Goal: Entertainment & Leisure: Browse casually

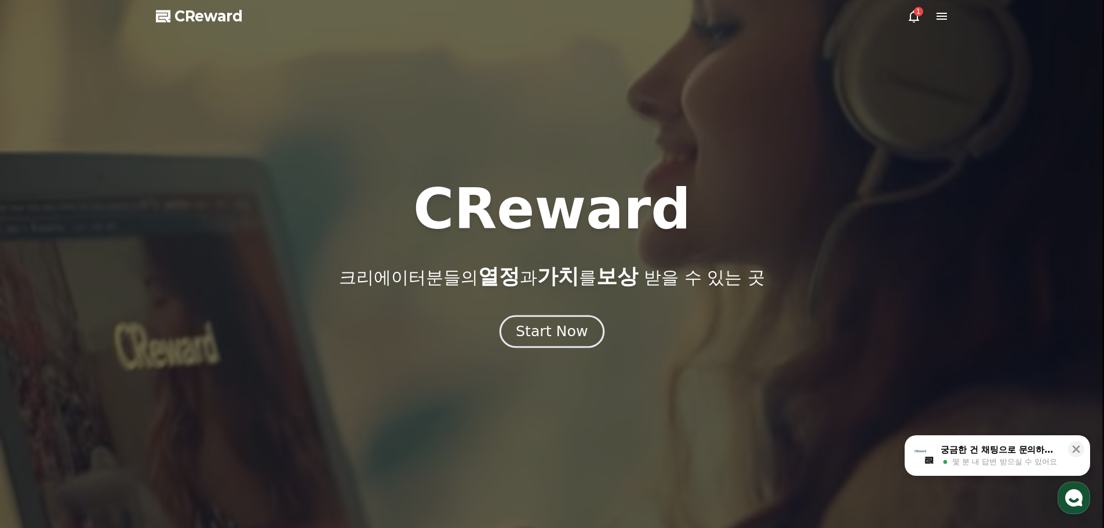
drag, startPoint x: 0, startPoint y: 0, endPoint x: 565, endPoint y: 337, distance: 657.7
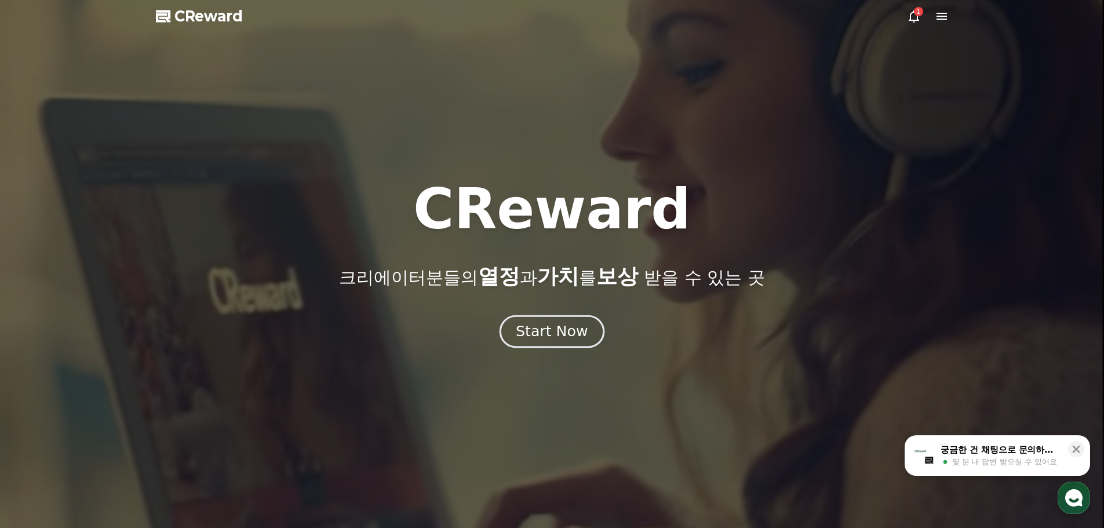
click at [565, 337] on div "Start Now" at bounding box center [552, 332] width 72 height 20
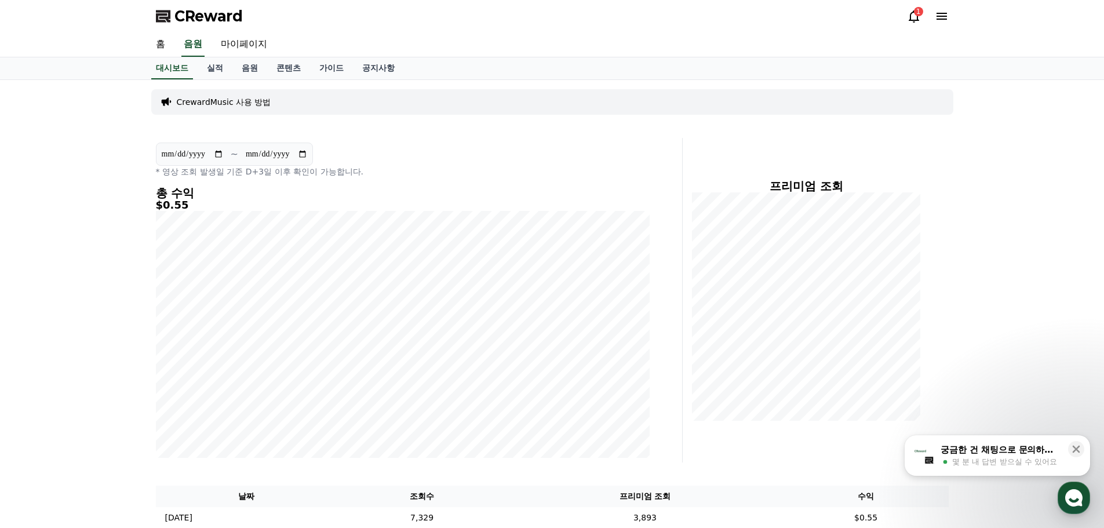
click at [916, 19] on icon at bounding box center [914, 16] width 14 height 14
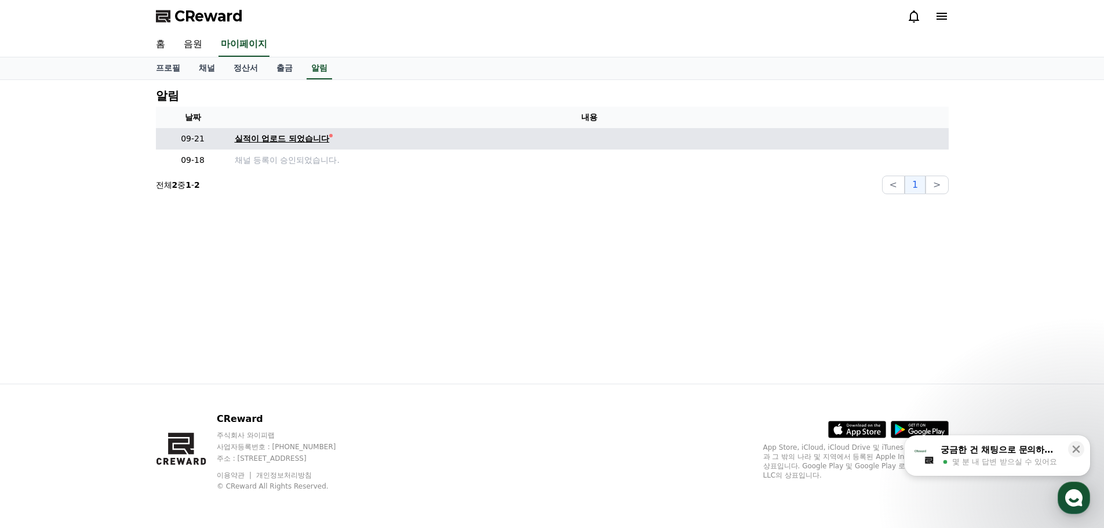
click at [296, 143] on div "실적이 업로드 되었습니다" at bounding box center [282, 139] width 95 height 12
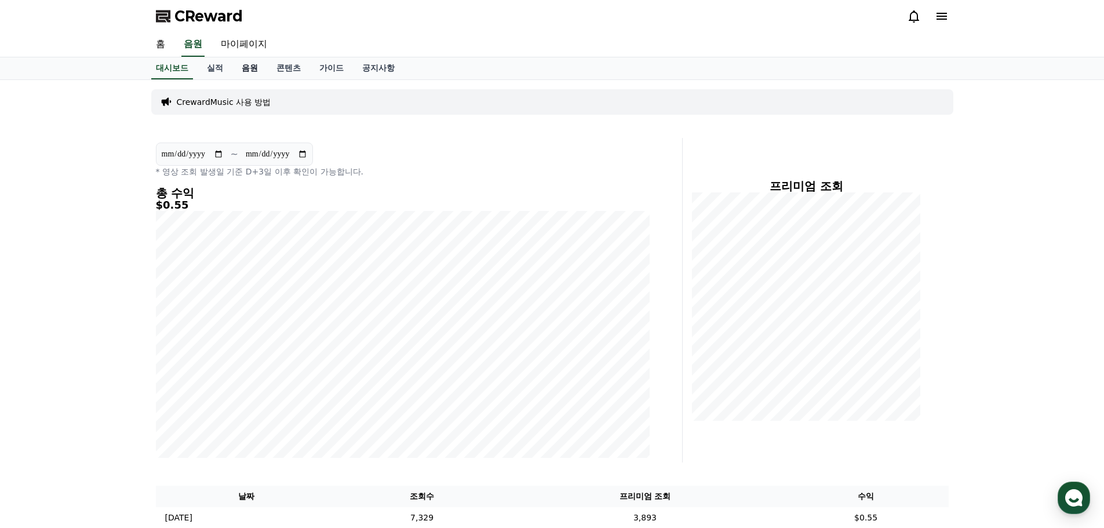
click at [248, 67] on link "음원" at bounding box center [249, 68] width 35 height 22
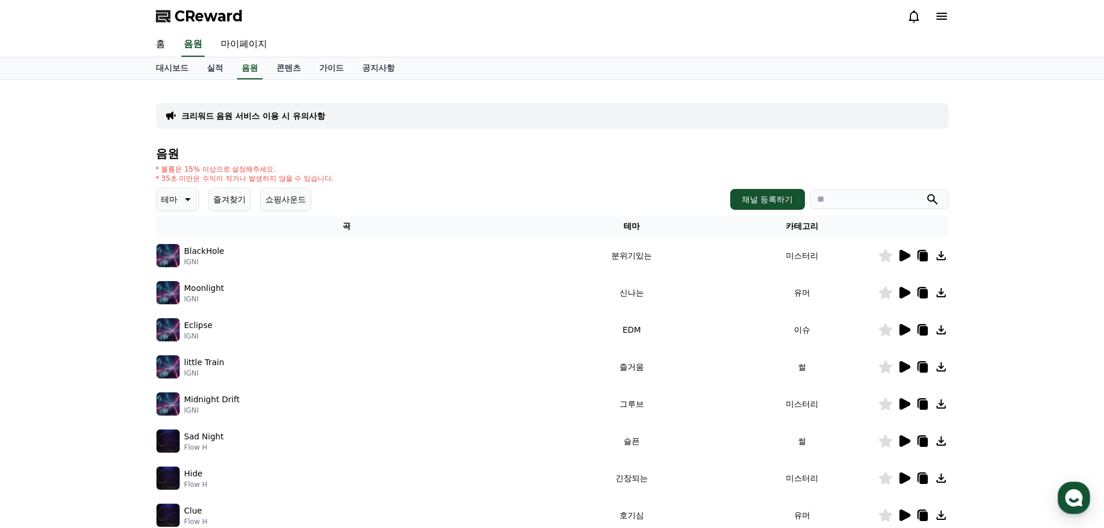
click at [236, 203] on button "즐겨찾기" at bounding box center [229, 199] width 43 height 23
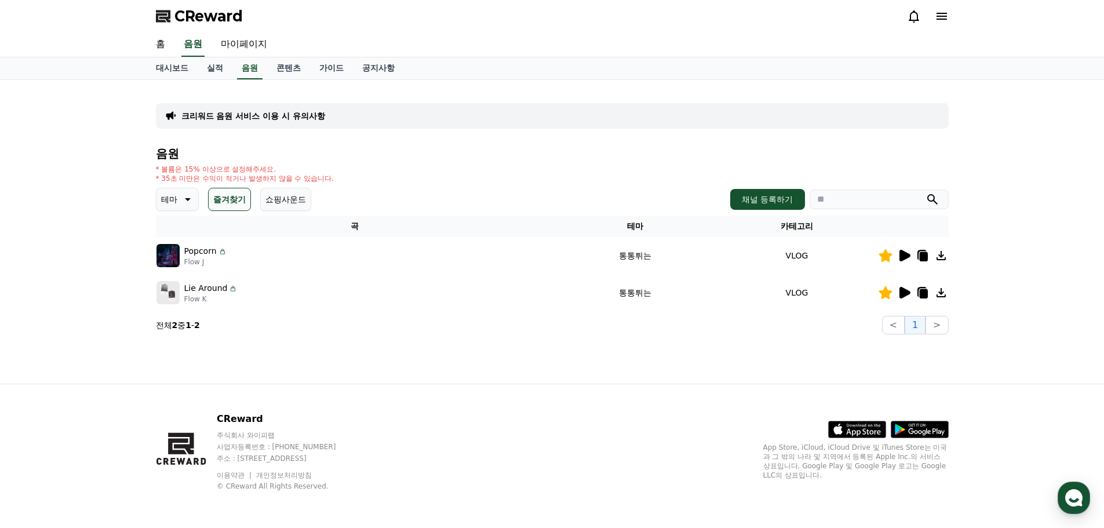
click at [902, 259] on icon at bounding box center [905, 256] width 11 height 12
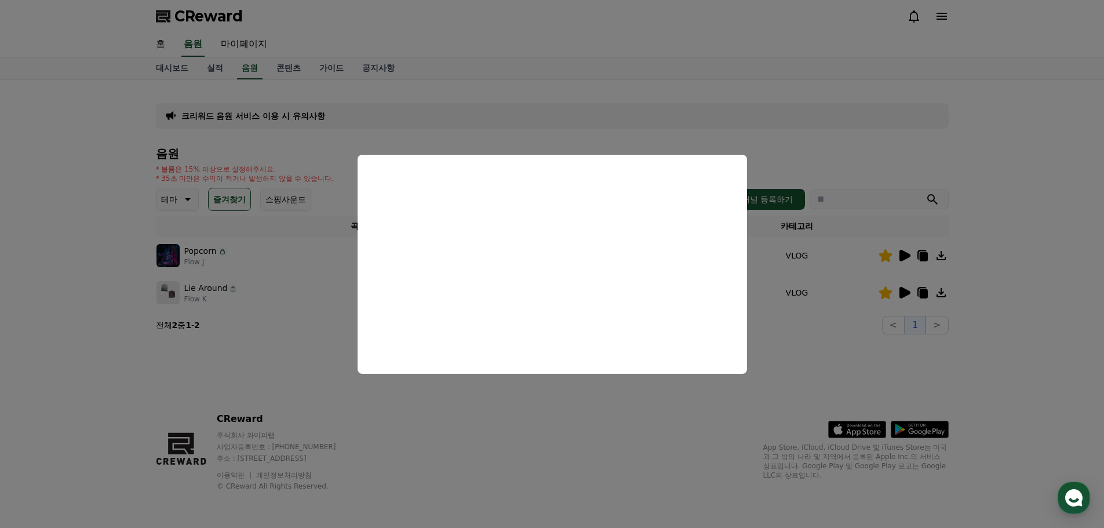
click at [806, 157] on button "close modal" at bounding box center [552, 264] width 1104 height 528
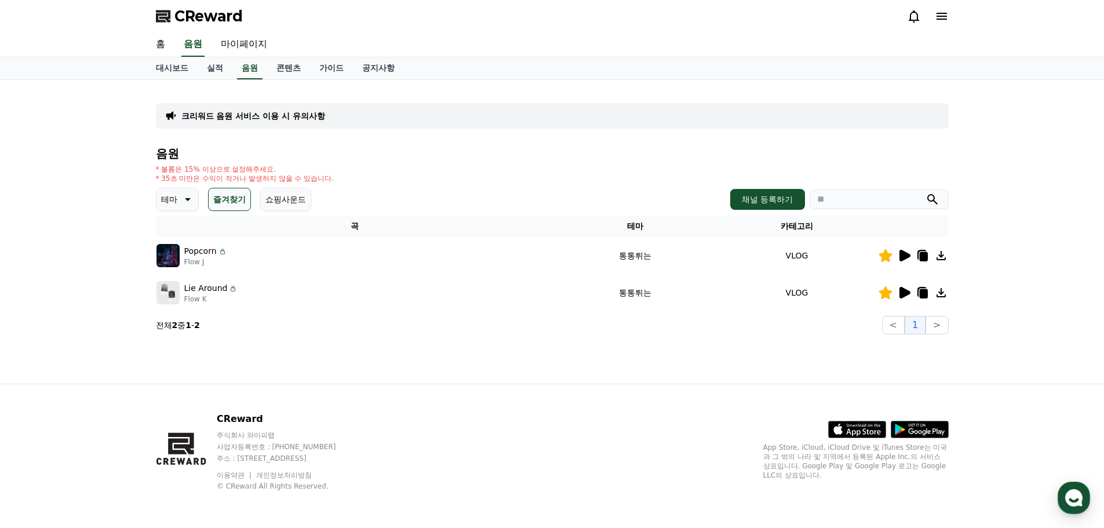
click at [905, 293] on icon at bounding box center [905, 293] width 11 height 12
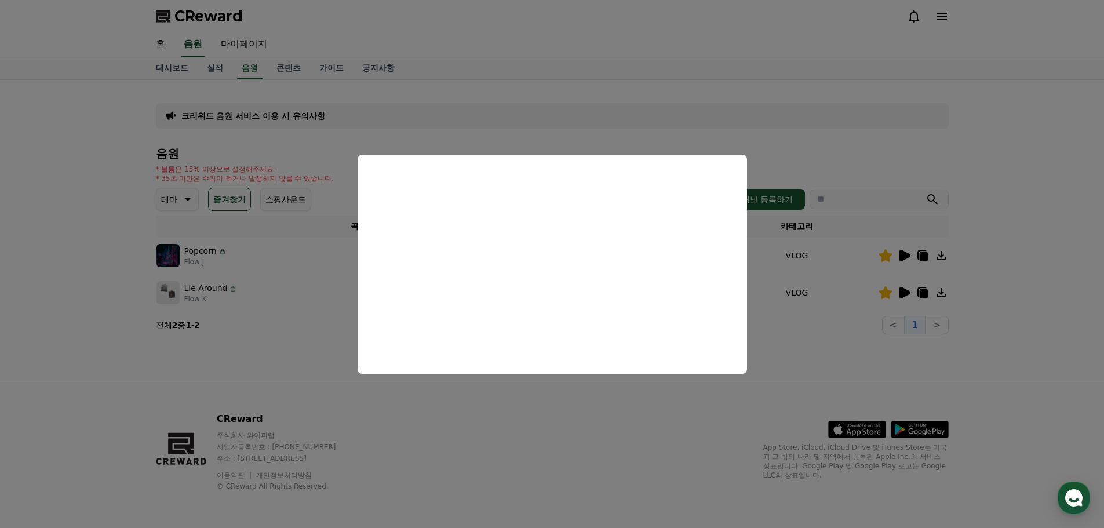
click at [325, 346] on button "close modal" at bounding box center [552, 264] width 1104 height 528
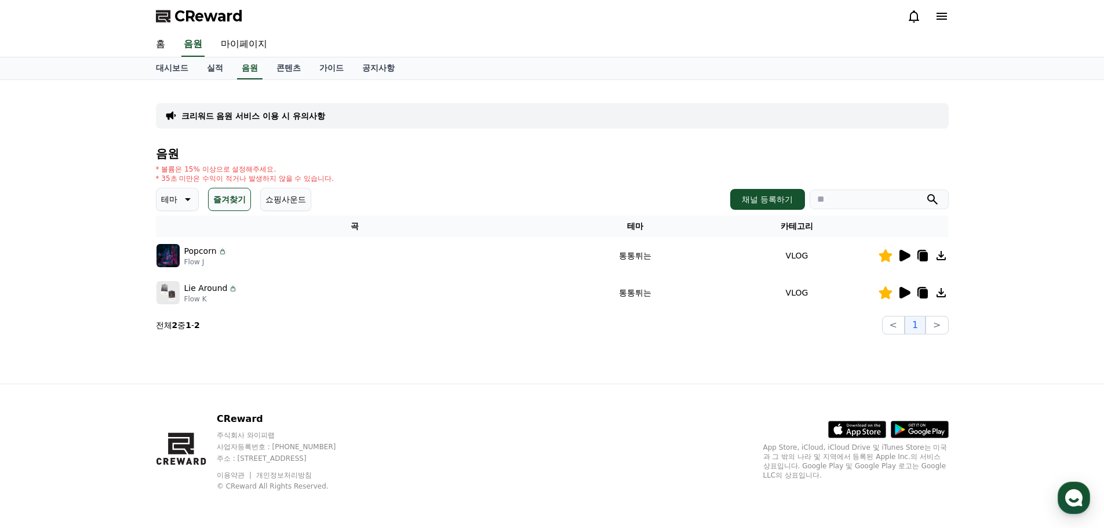
click at [190, 203] on icon at bounding box center [187, 199] width 14 height 14
click at [181, 240] on button "즐거움" at bounding box center [175, 242] width 34 height 26
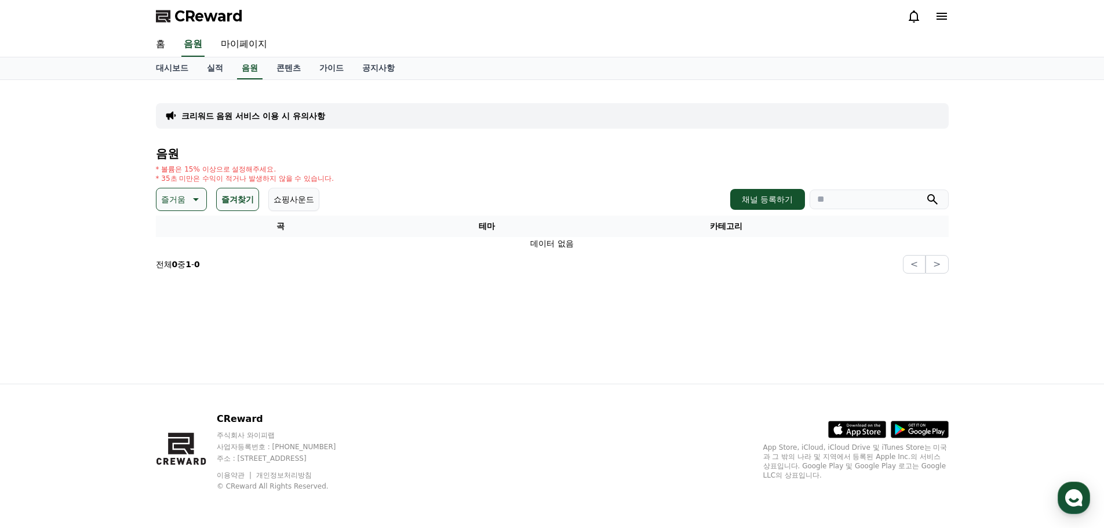
click at [288, 201] on button "쇼핑사운드" at bounding box center [293, 199] width 51 height 23
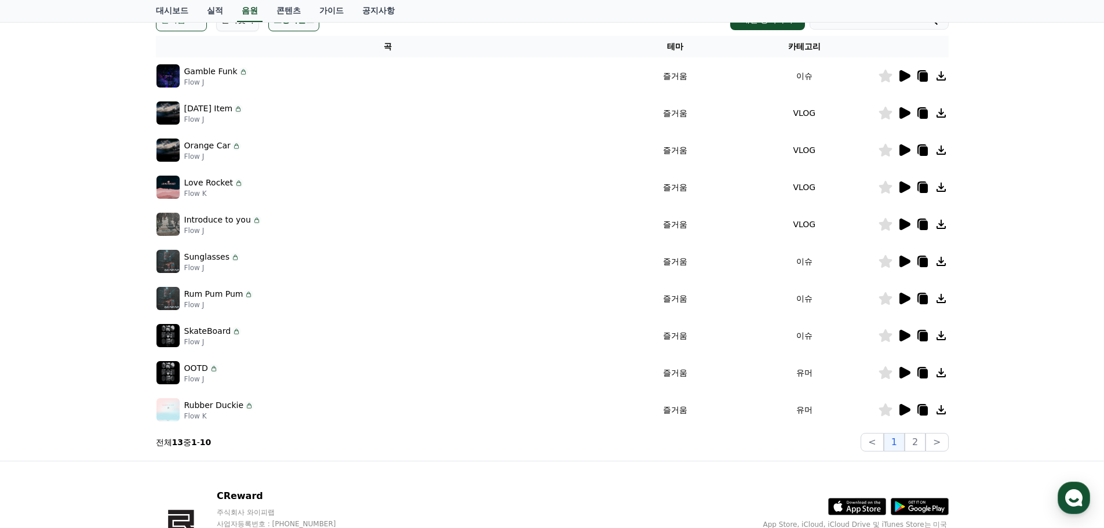
scroll to position [257, 0]
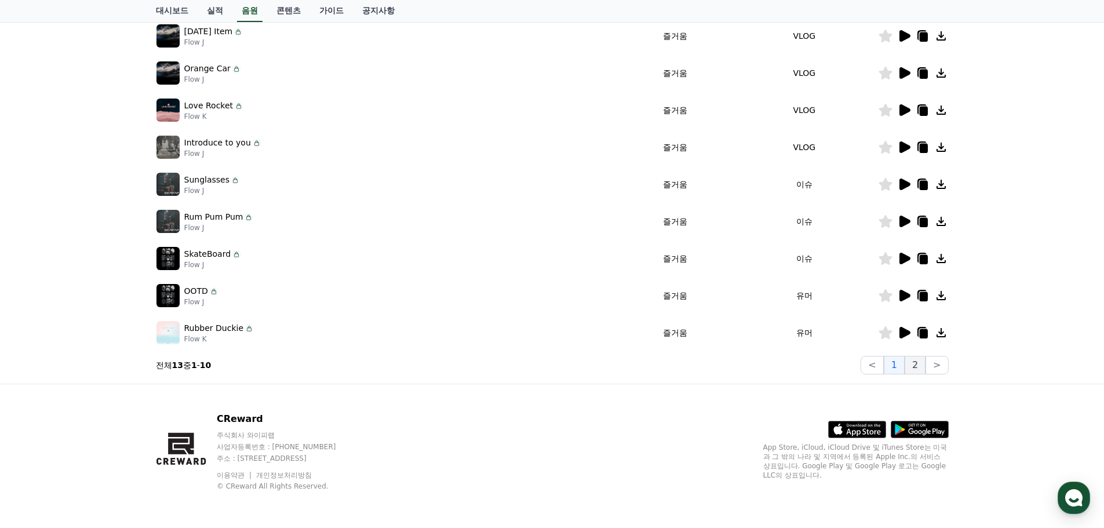
click at [922, 363] on button "2" at bounding box center [915, 365] width 21 height 19
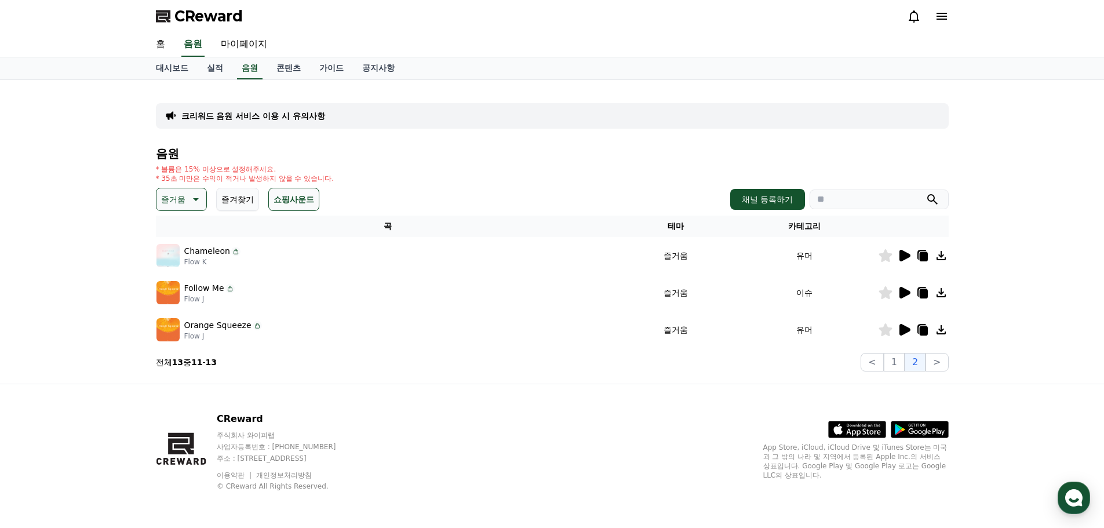
click at [908, 329] on icon at bounding box center [905, 330] width 11 height 12
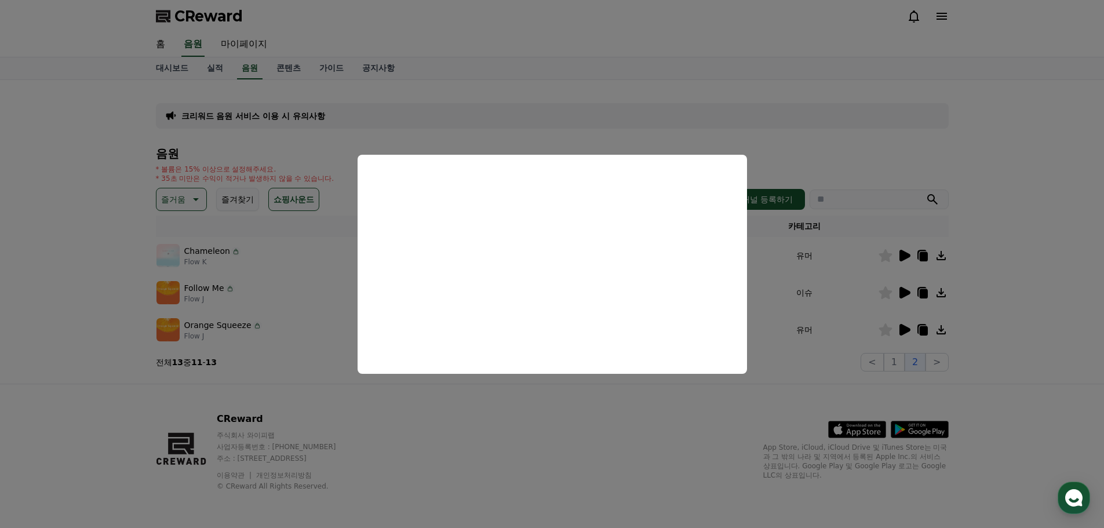
click at [1003, 288] on button "close modal" at bounding box center [552, 264] width 1104 height 528
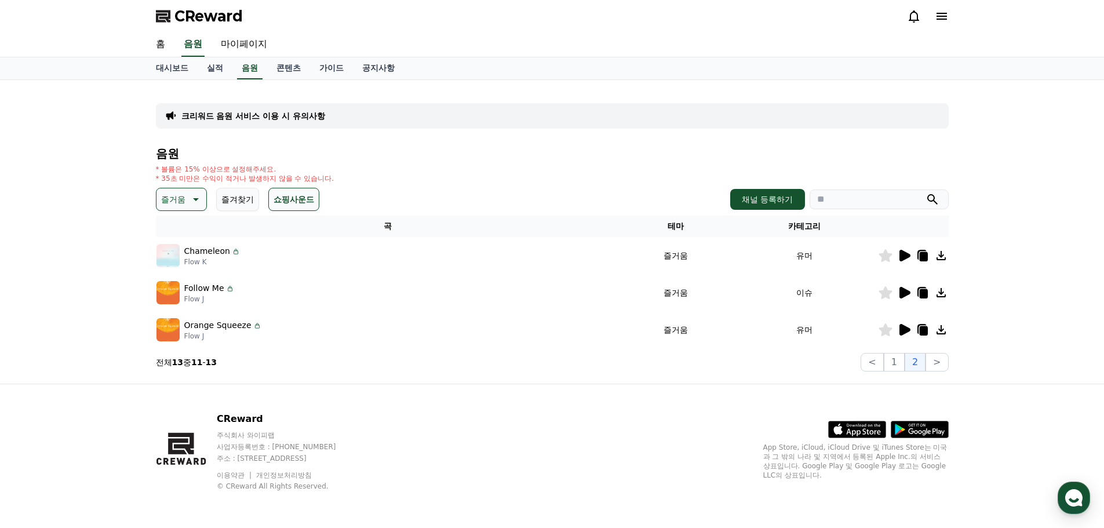
click at [905, 291] on icon at bounding box center [905, 293] width 11 height 12
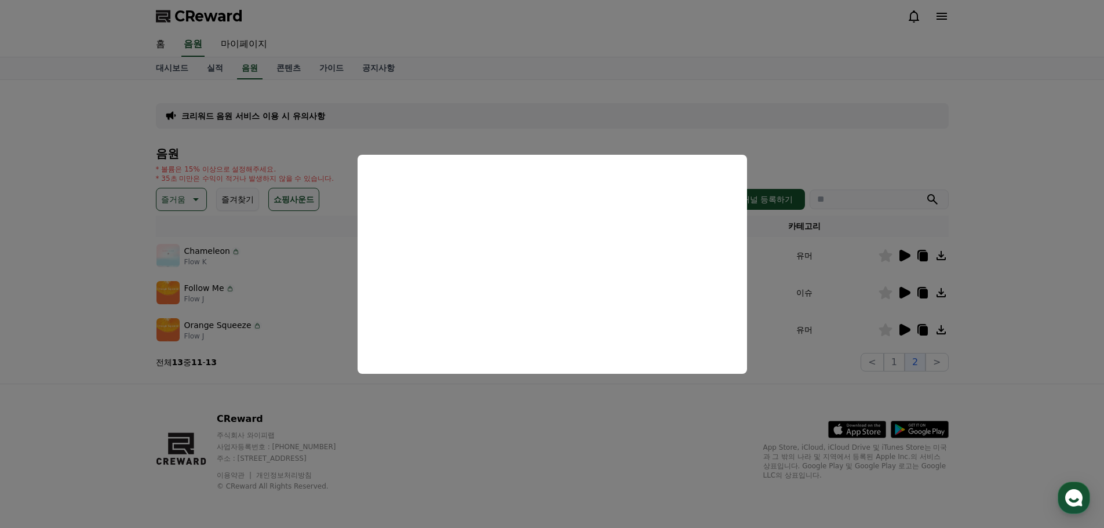
click at [1007, 330] on button "close modal" at bounding box center [552, 264] width 1104 height 528
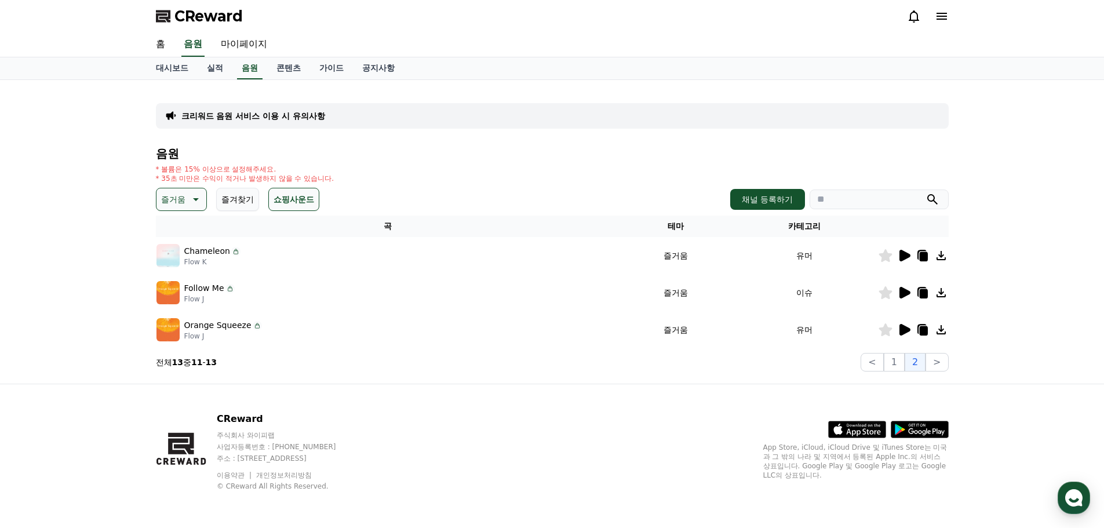
click at [904, 259] on icon at bounding box center [905, 256] width 11 height 12
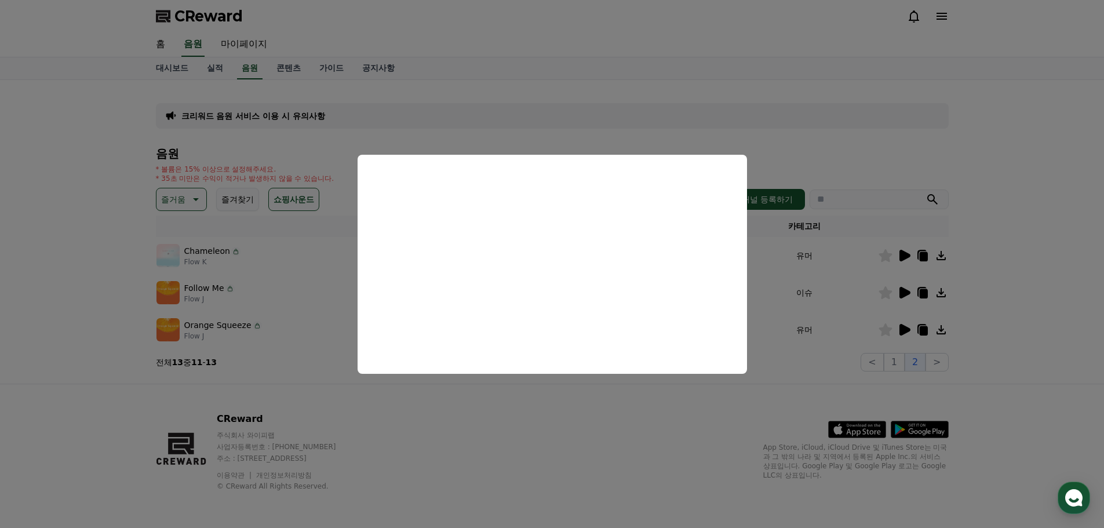
click at [994, 414] on button "close modal" at bounding box center [552, 264] width 1104 height 528
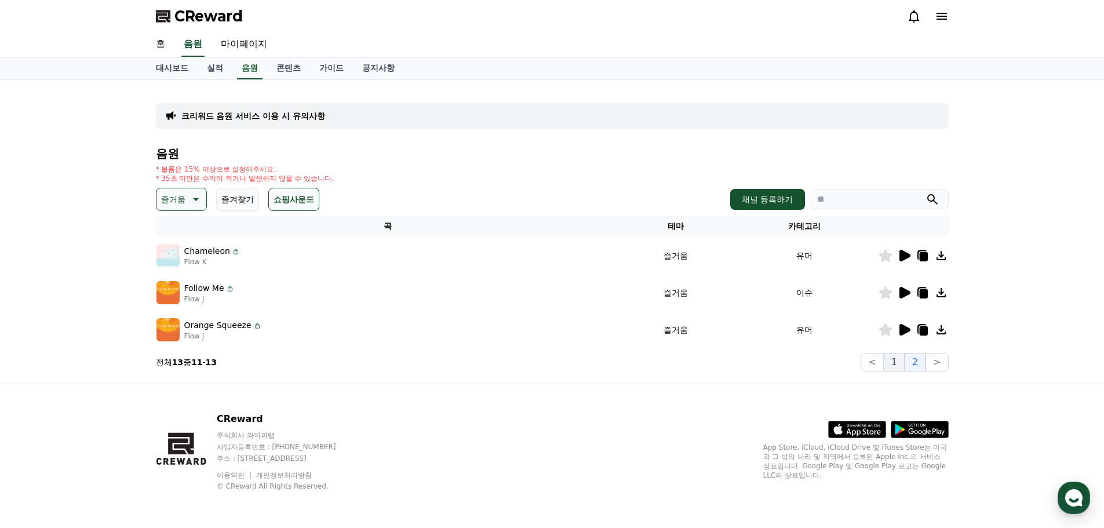
click at [896, 363] on button "1" at bounding box center [894, 362] width 21 height 19
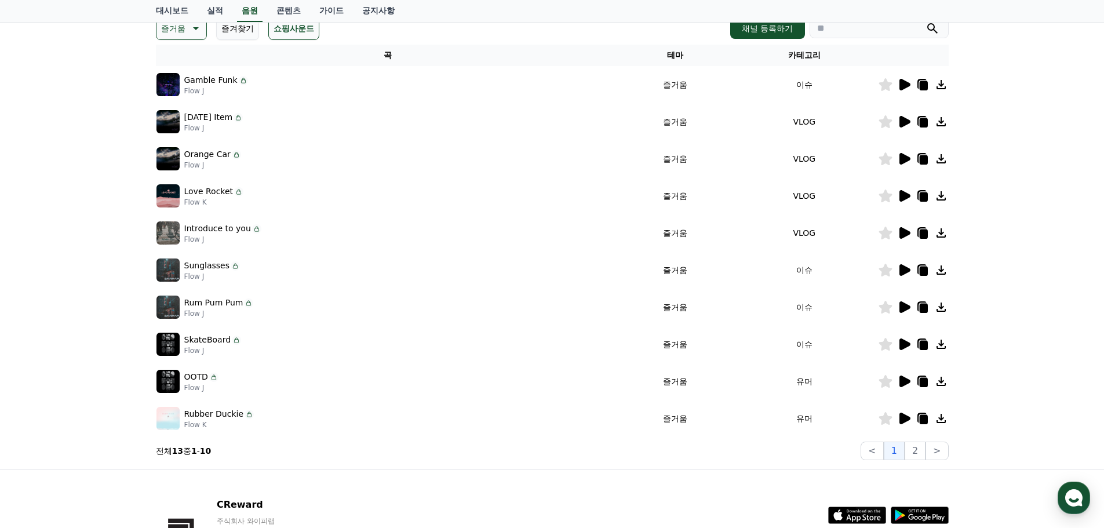
scroll to position [257, 0]
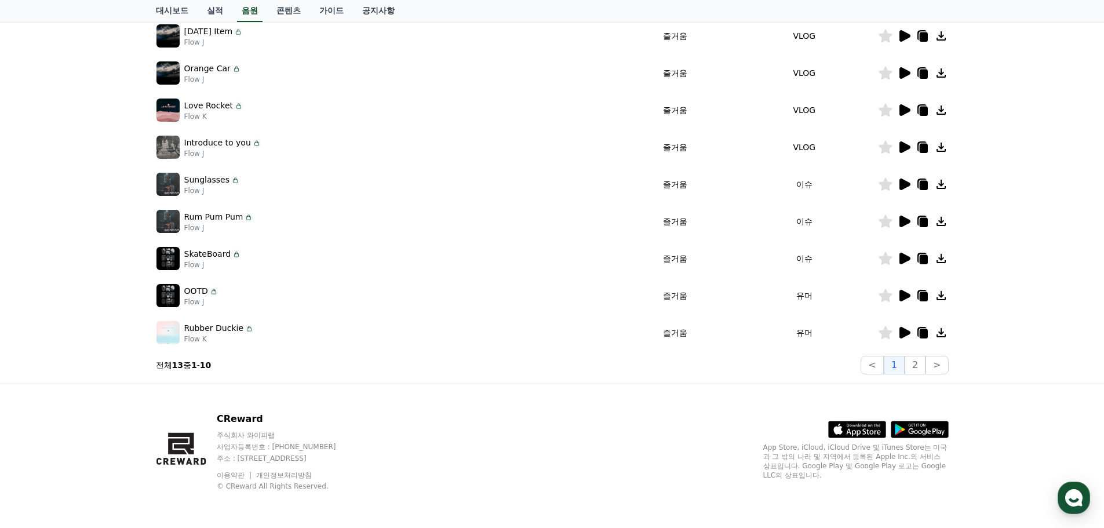
click at [909, 334] on icon at bounding box center [905, 333] width 11 height 12
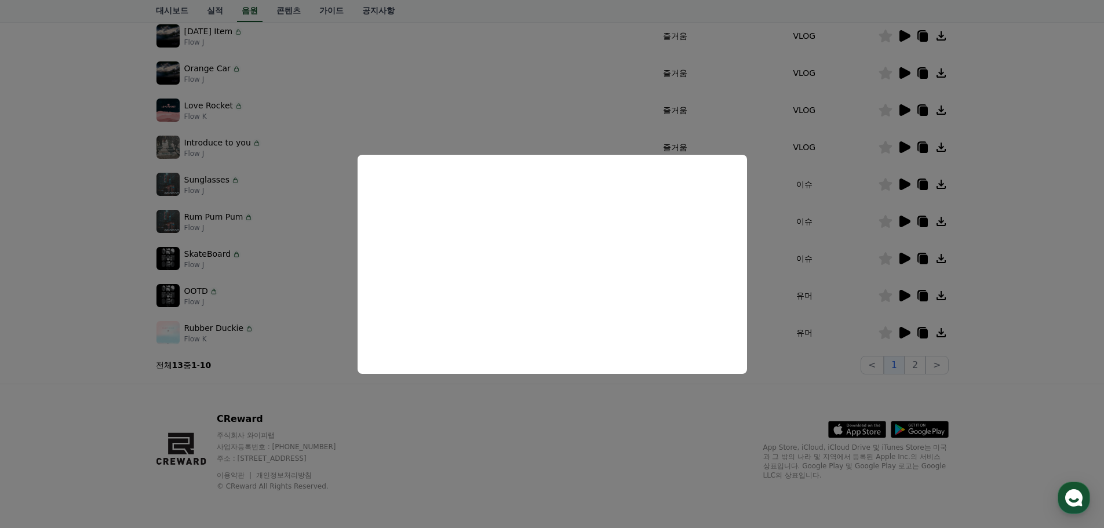
click at [985, 337] on button "close modal" at bounding box center [552, 264] width 1104 height 528
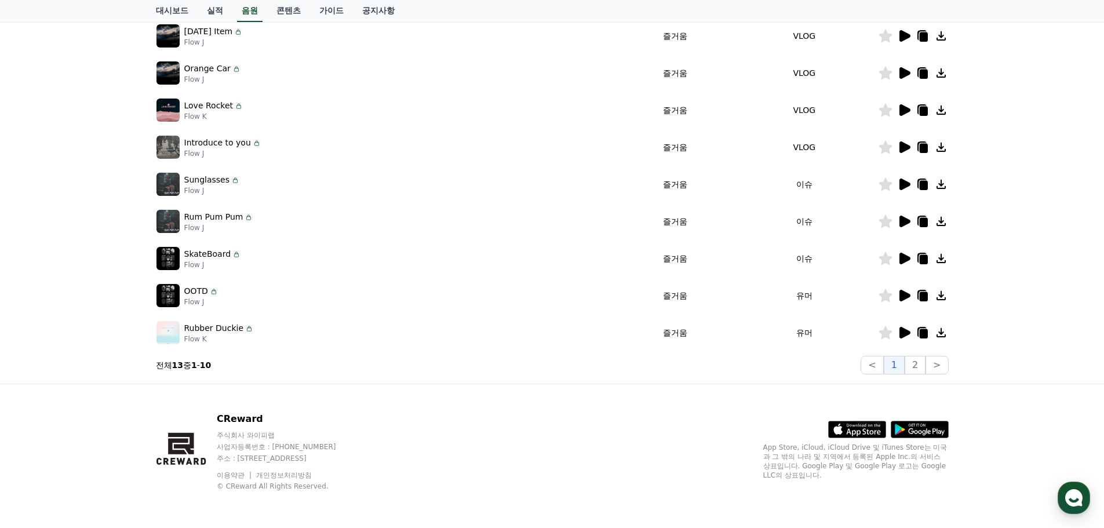
click at [901, 297] on icon at bounding box center [905, 296] width 11 height 12
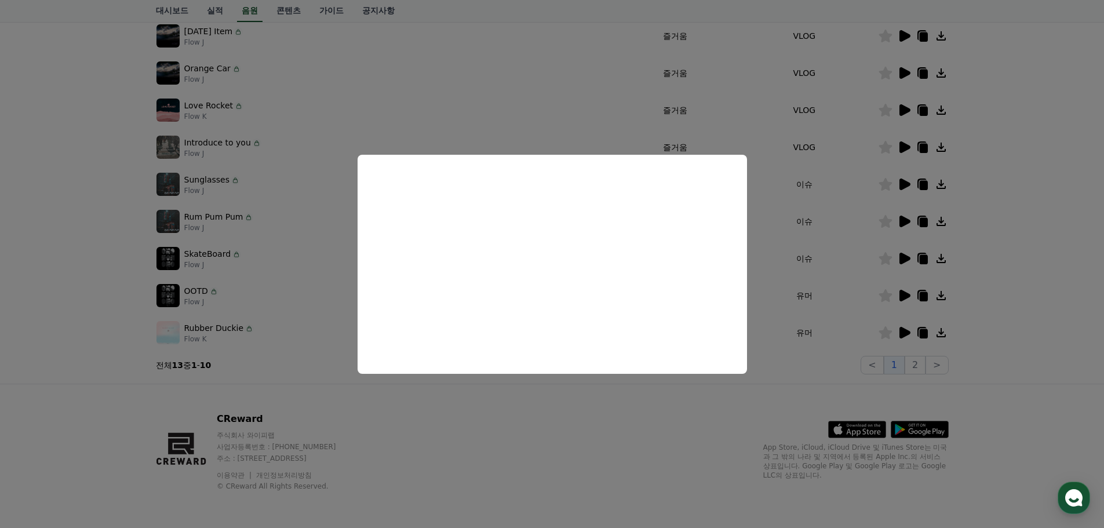
click at [907, 257] on button "close modal" at bounding box center [552, 264] width 1104 height 528
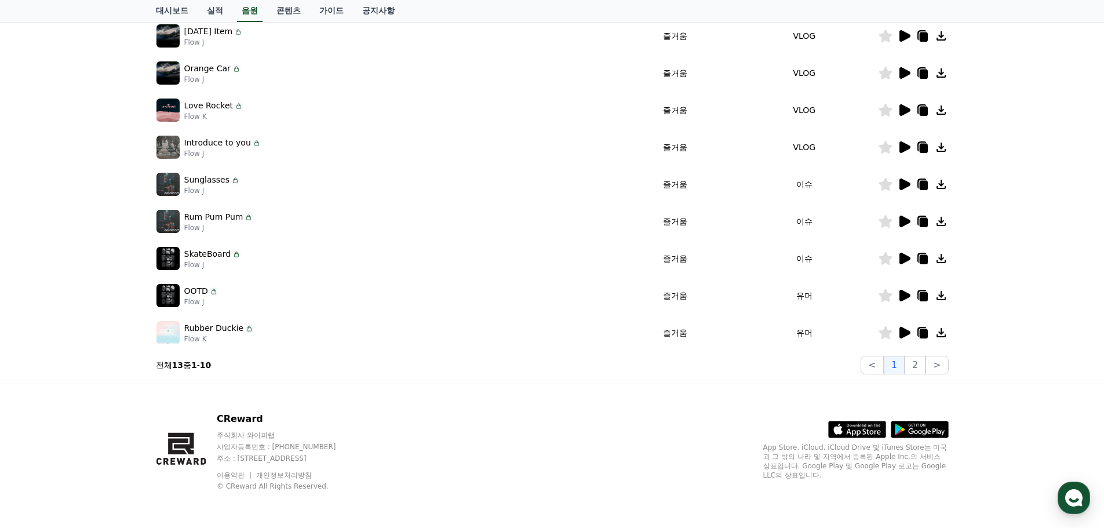
click at [908, 258] on icon at bounding box center [905, 259] width 11 height 12
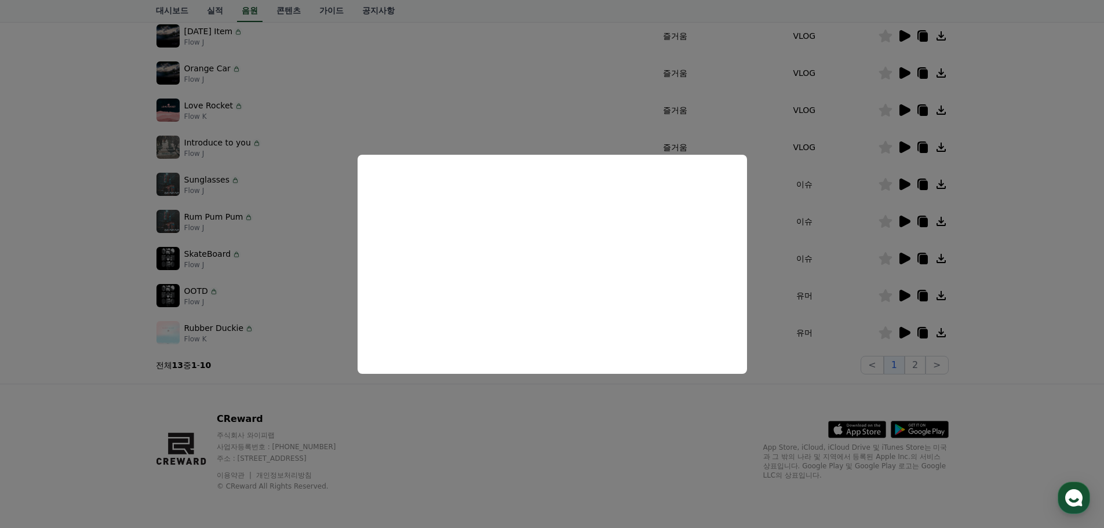
click at [906, 221] on button "close modal" at bounding box center [552, 264] width 1104 height 528
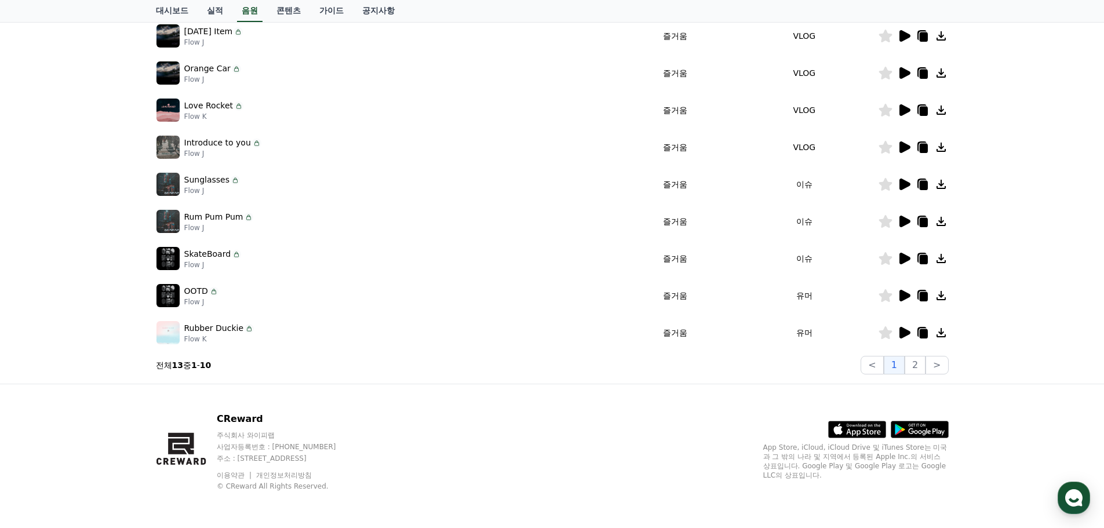
click at [906, 221] on icon at bounding box center [905, 222] width 11 height 12
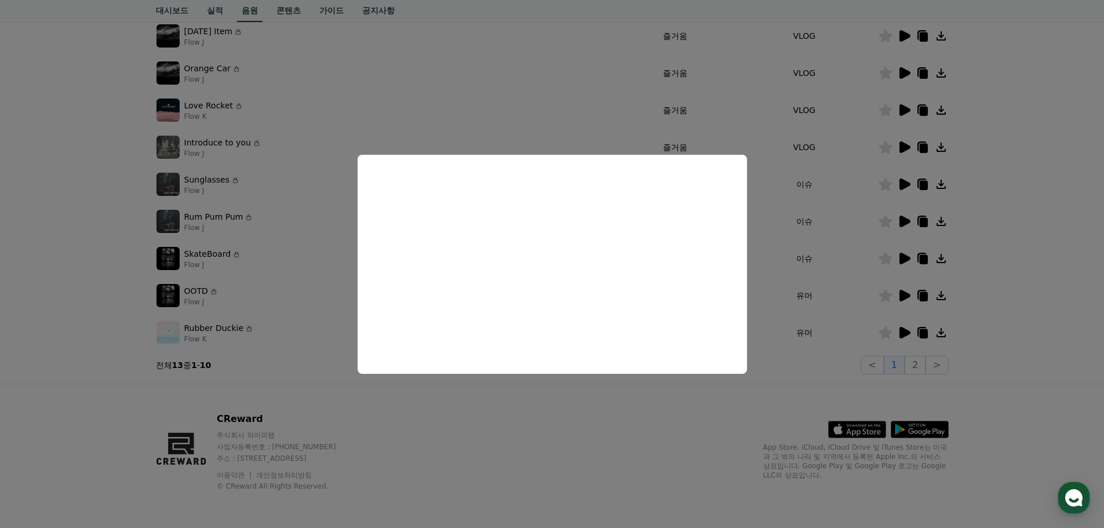
click at [908, 191] on button "close modal" at bounding box center [552, 264] width 1104 height 528
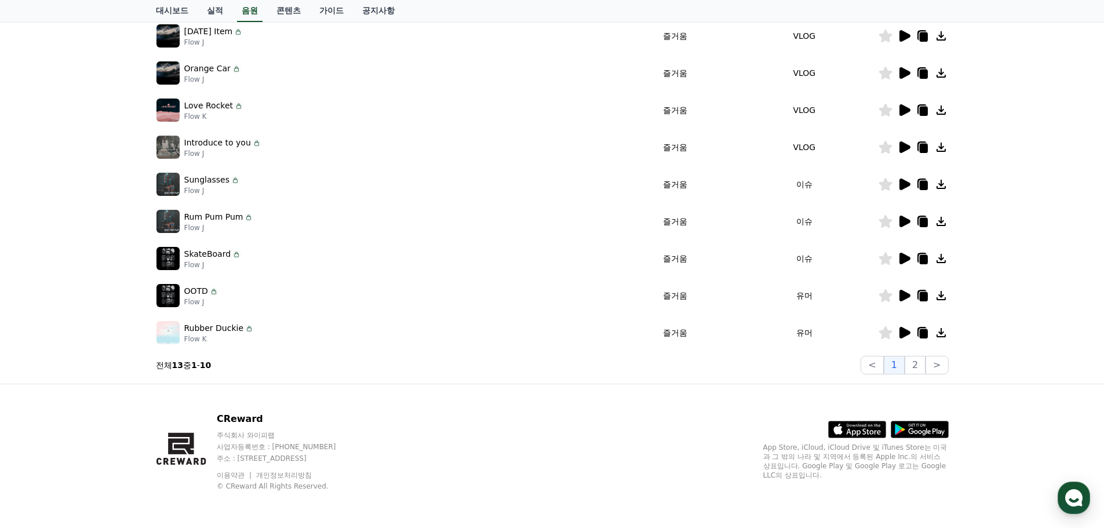
click at [898, 185] on icon at bounding box center [904, 184] width 14 height 14
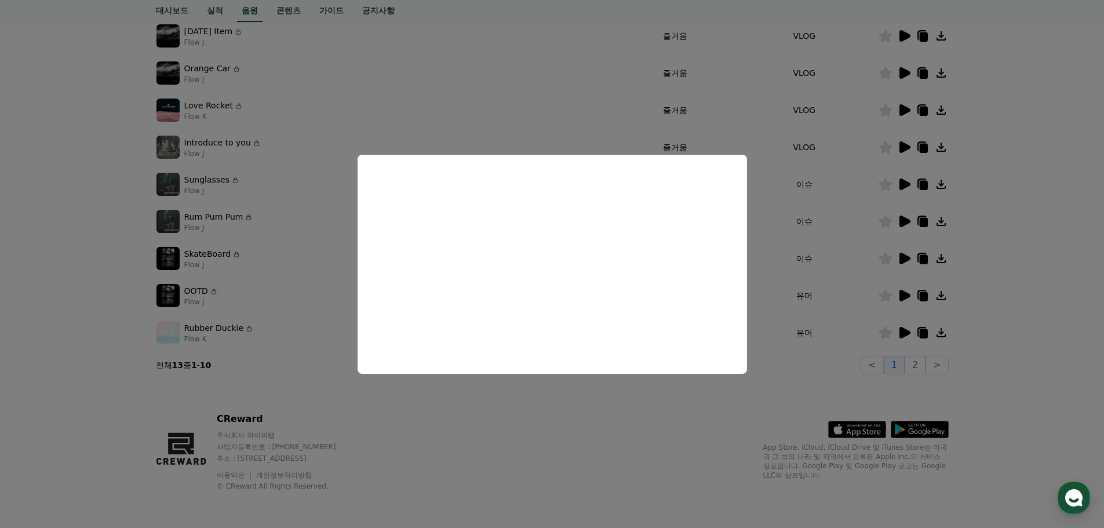
click at [897, 151] on button "close modal" at bounding box center [552, 264] width 1104 height 528
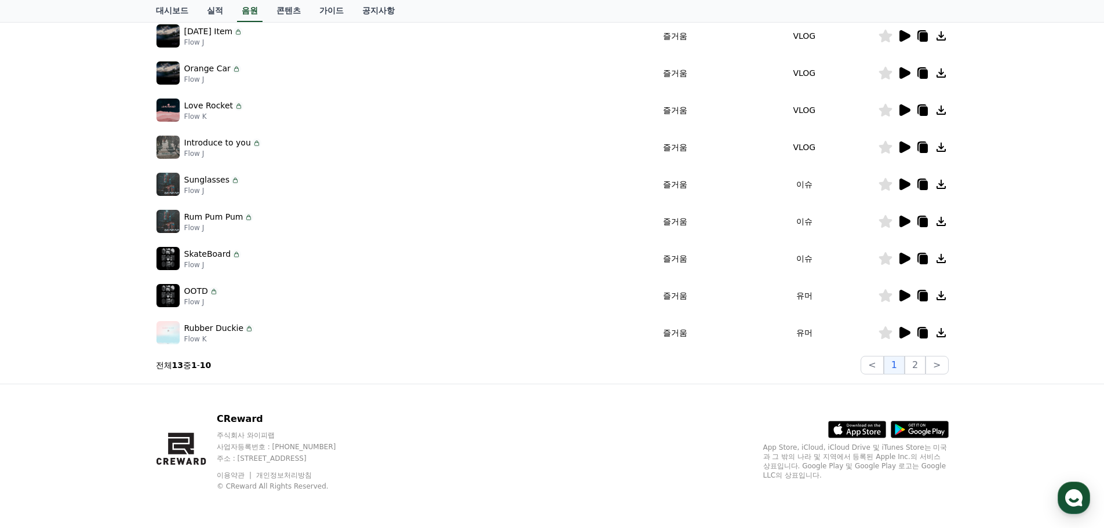
click at [904, 140] on icon at bounding box center [904, 147] width 14 height 14
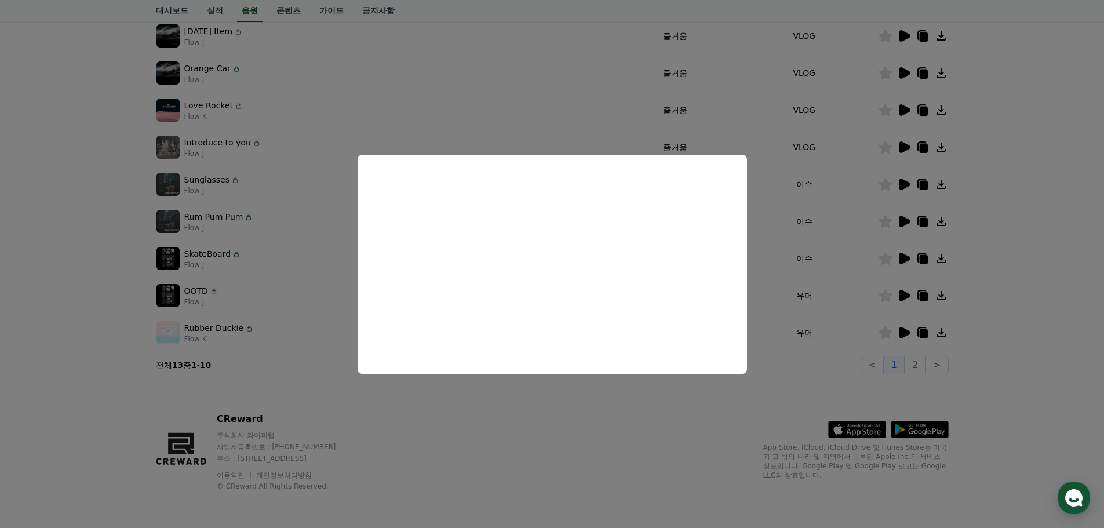
click at [956, 151] on button "close modal" at bounding box center [552, 264] width 1104 height 528
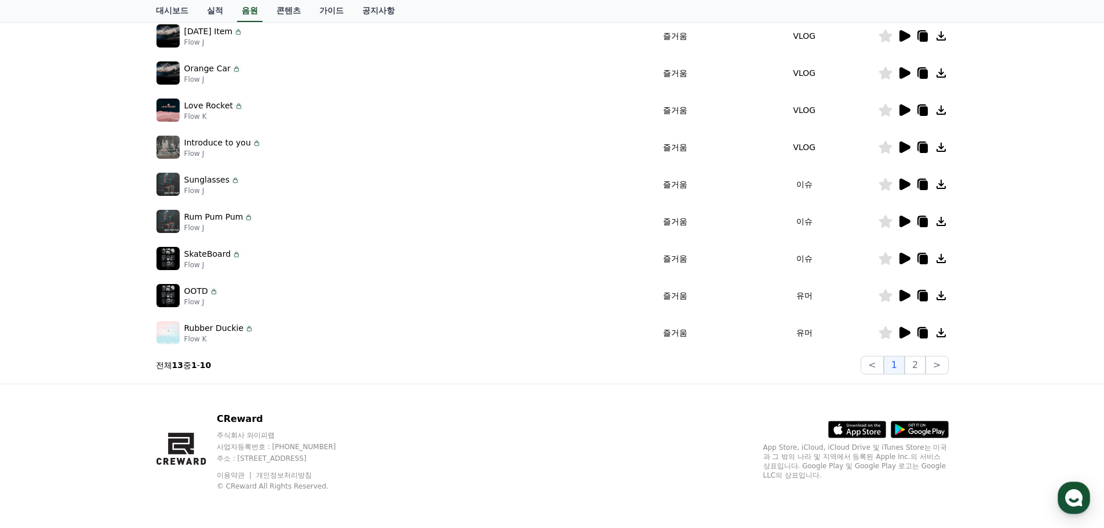
click at [901, 104] on icon at bounding box center [904, 110] width 14 height 14
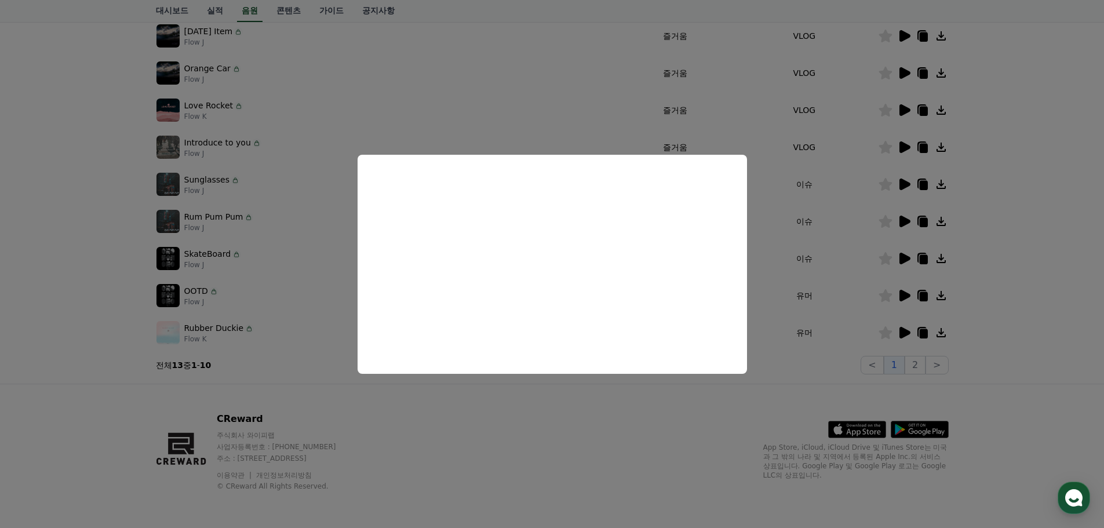
click at [976, 129] on button "close modal" at bounding box center [552, 264] width 1104 height 528
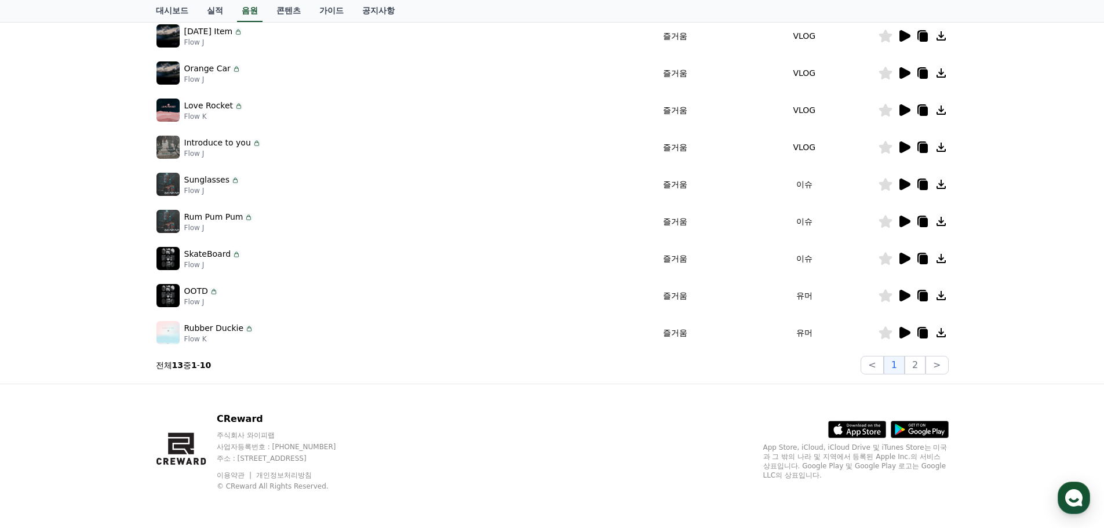
click at [886, 112] on icon at bounding box center [885, 110] width 13 height 13
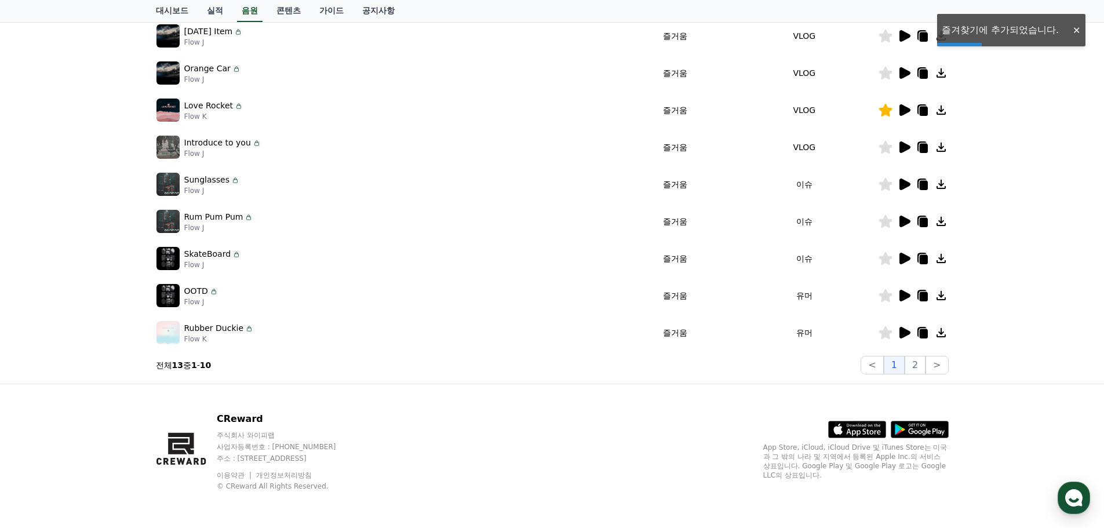
click at [903, 74] on icon at bounding box center [905, 73] width 11 height 12
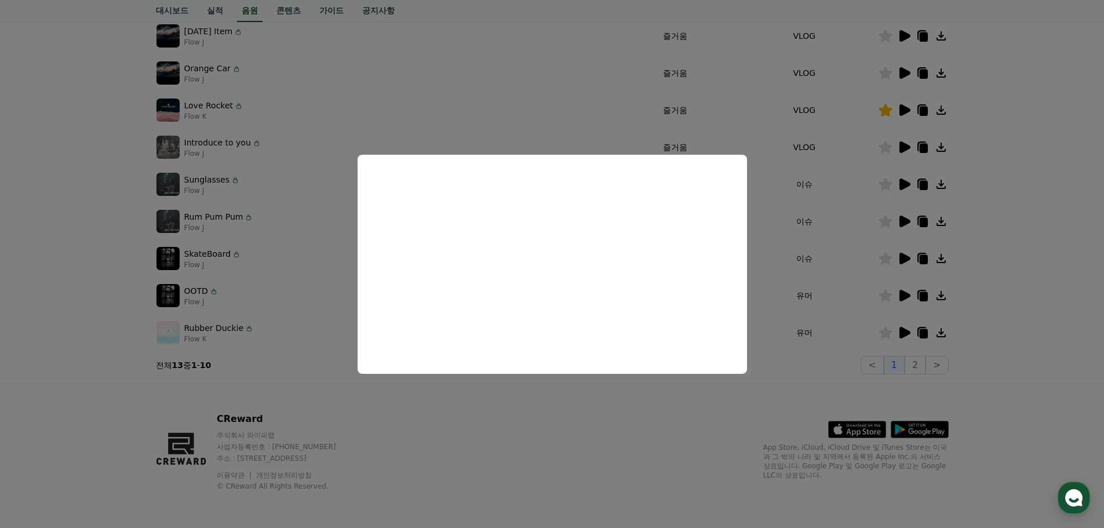
click at [979, 94] on button "close modal" at bounding box center [552, 264] width 1104 height 528
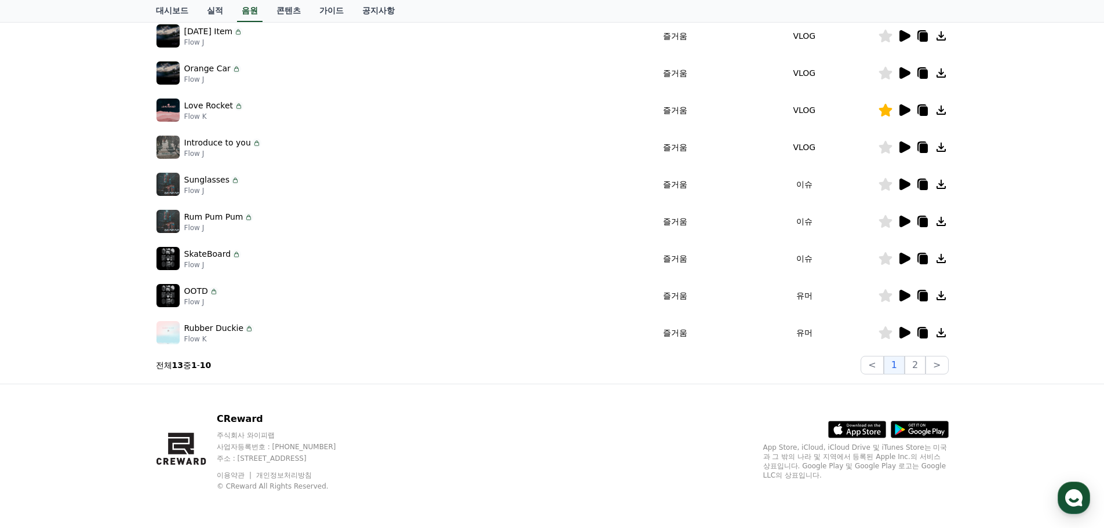
click at [904, 38] on icon at bounding box center [905, 36] width 11 height 12
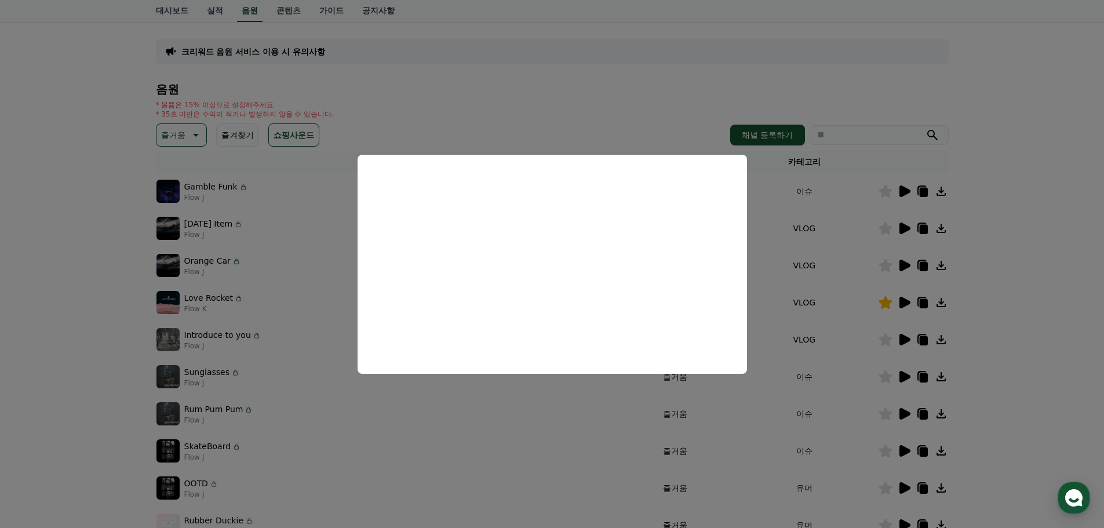
scroll to position [64, 0]
click at [990, 249] on button "close modal" at bounding box center [552, 264] width 1104 height 528
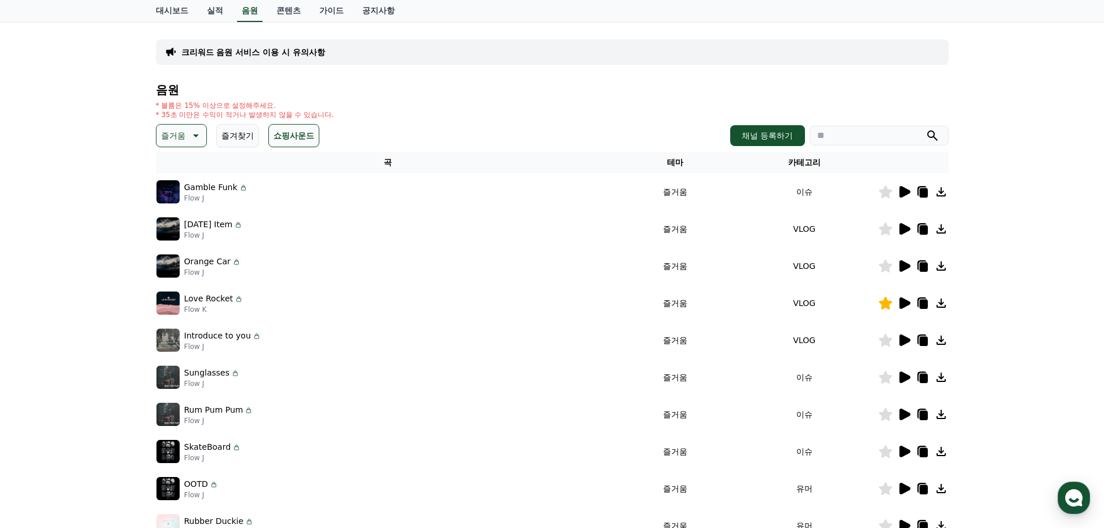
click at [906, 194] on icon at bounding box center [905, 192] width 11 height 12
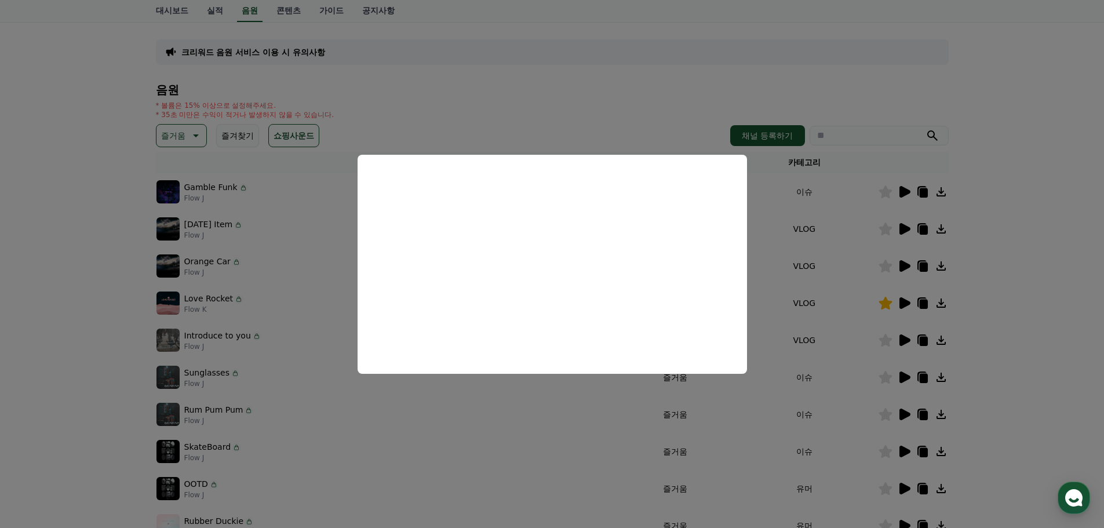
click at [980, 220] on button "close modal" at bounding box center [552, 264] width 1104 height 528
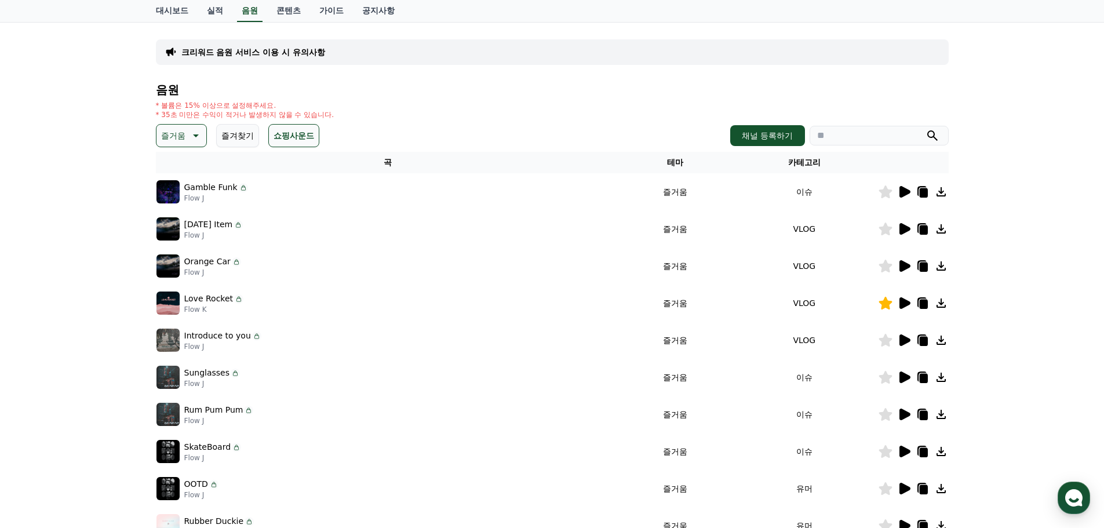
click at [195, 132] on icon at bounding box center [195, 136] width 14 height 14
click at [179, 173] on button "귀여운" at bounding box center [175, 171] width 34 height 26
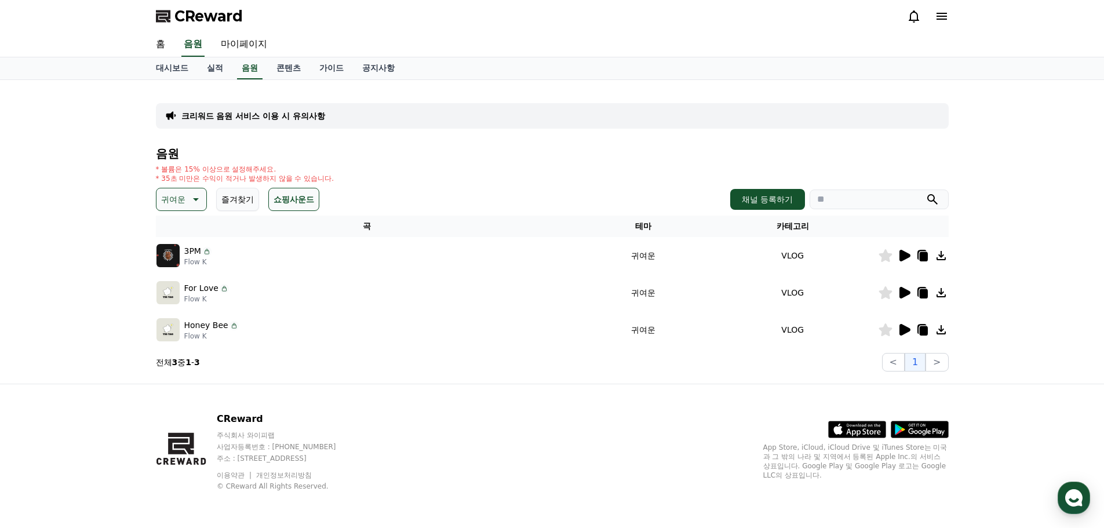
click at [906, 258] on icon at bounding box center [905, 256] width 11 height 12
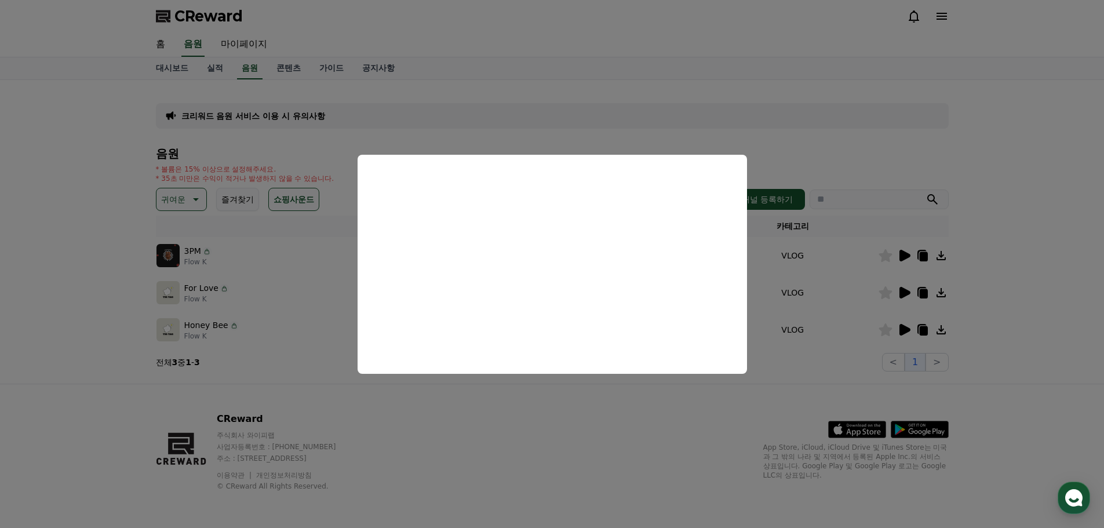
click at [969, 268] on button "close modal" at bounding box center [552, 264] width 1104 height 528
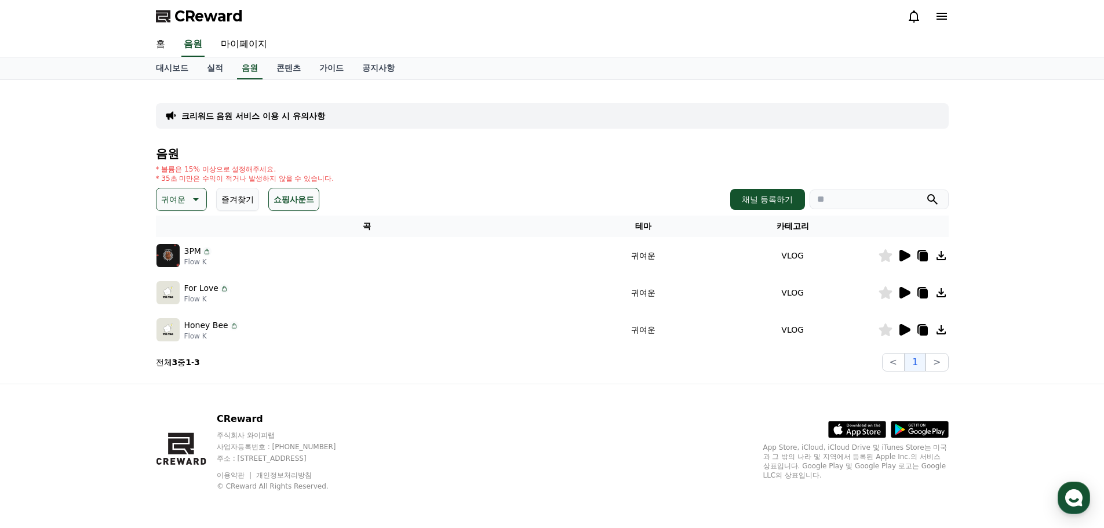
click at [889, 256] on icon at bounding box center [885, 255] width 13 height 13
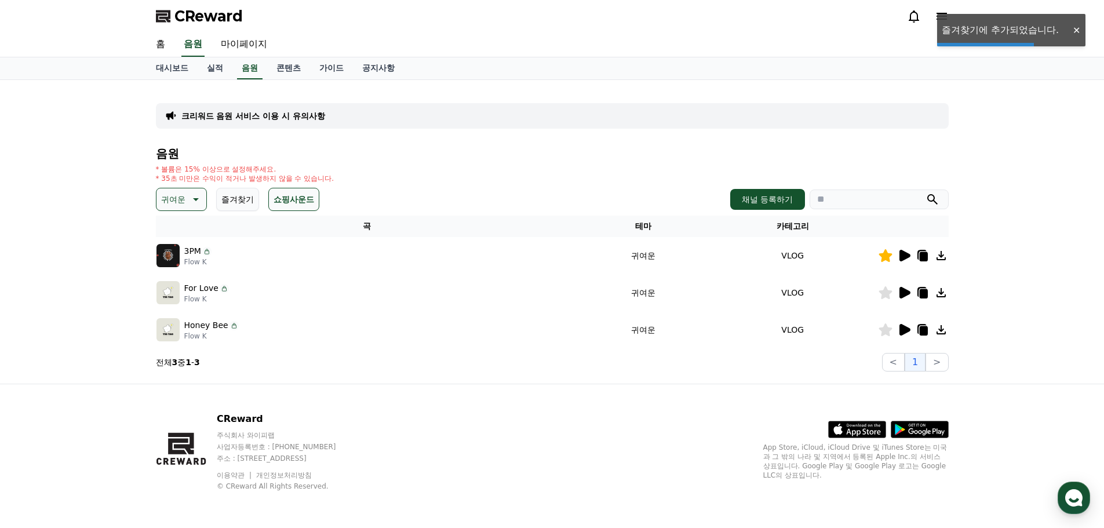
click at [906, 292] on icon at bounding box center [905, 293] width 11 height 12
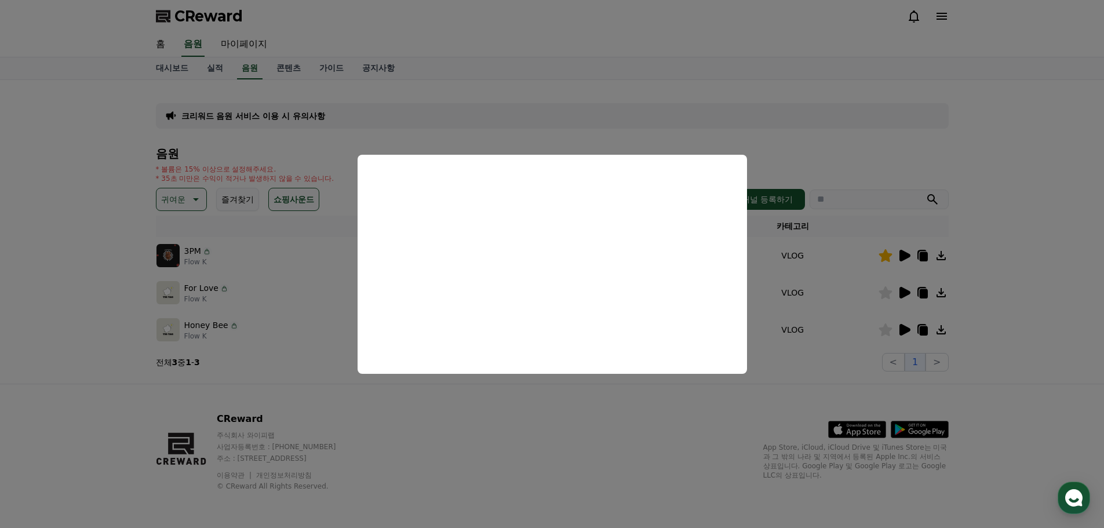
click at [968, 325] on button "close modal" at bounding box center [552, 264] width 1104 height 528
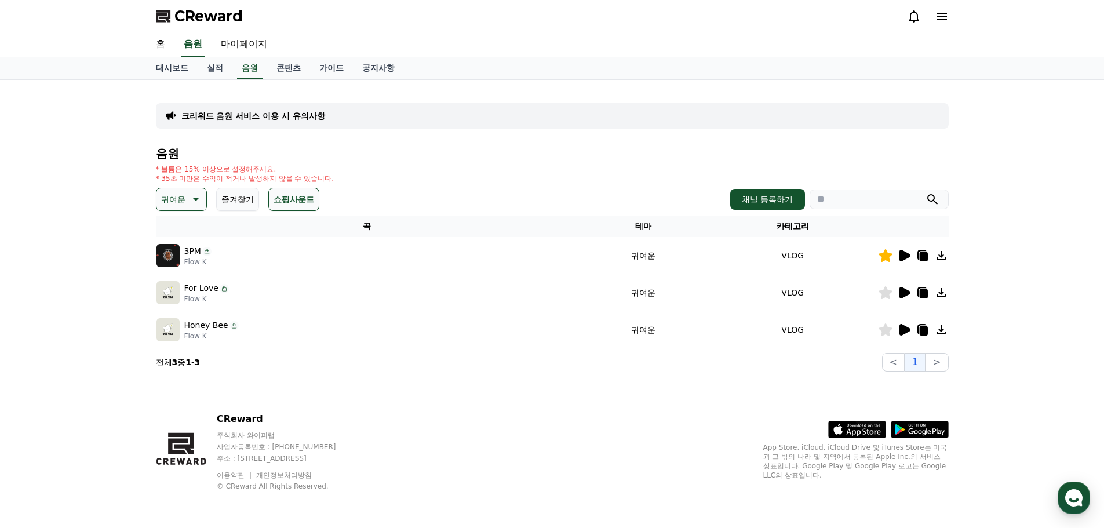
click at [904, 326] on icon at bounding box center [905, 330] width 11 height 12
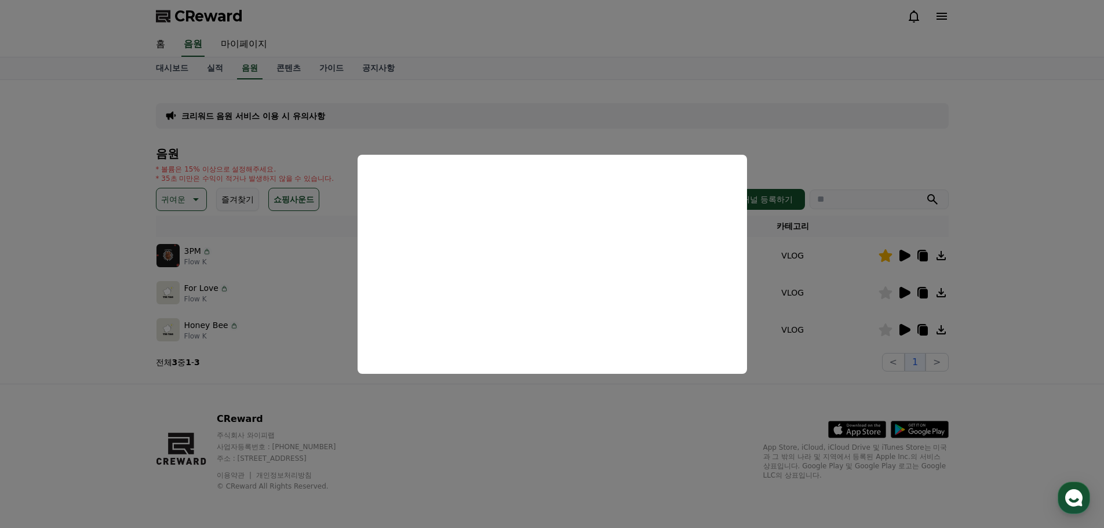
click at [1024, 325] on button "close modal" at bounding box center [552, 264] width 1104 height 528
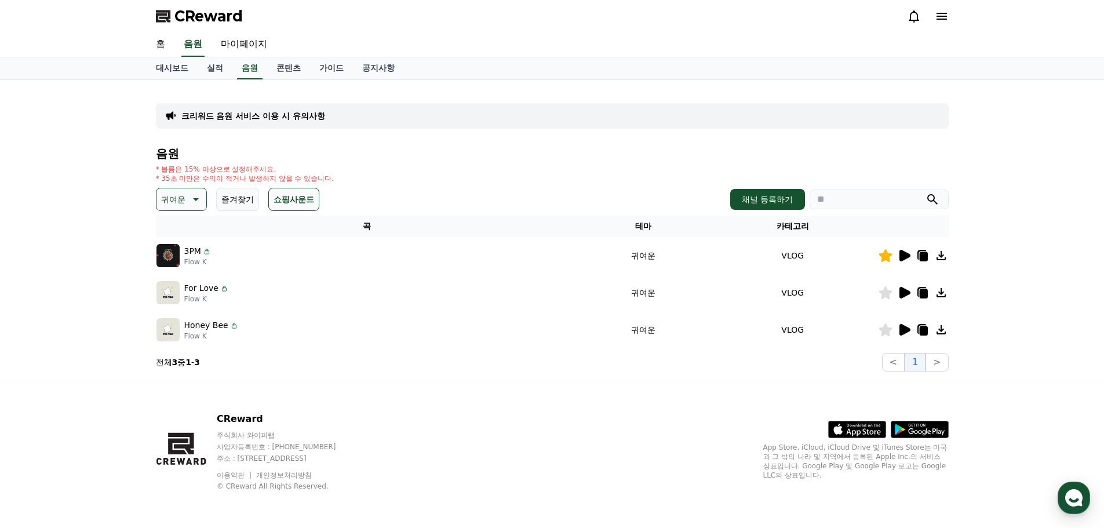
click at [885, 333] on icon at bounding box center [885, 329] width 13 height 13
click at [923, 330] on icon at bounding box center [923, 330] width 8 height 9
